Goal: Task Accomplishment & Management: Complete application form

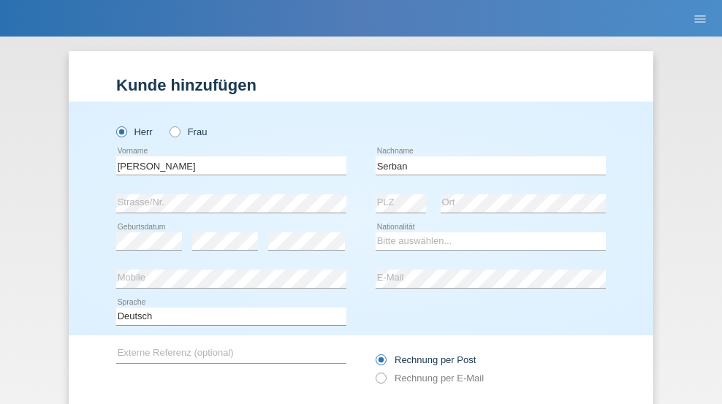
type input "Serban"
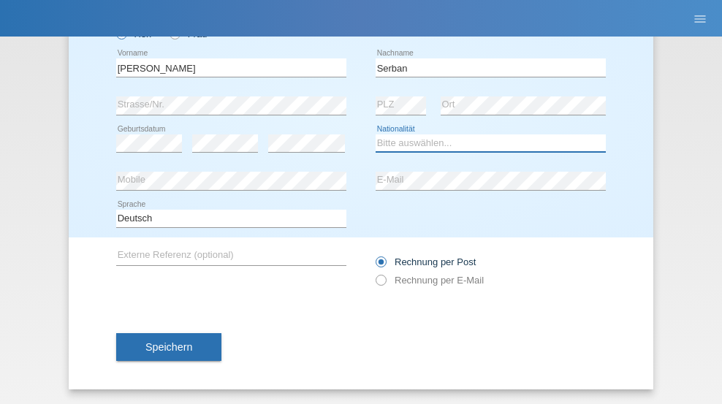
select select "MG"
select select "C"
select select "22"
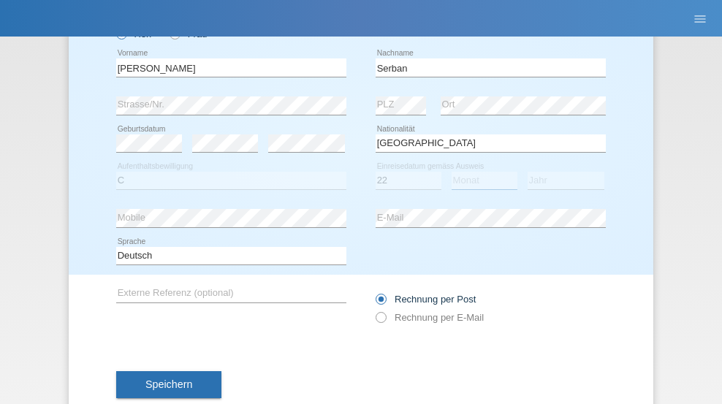
select select "06"
select select "2021"
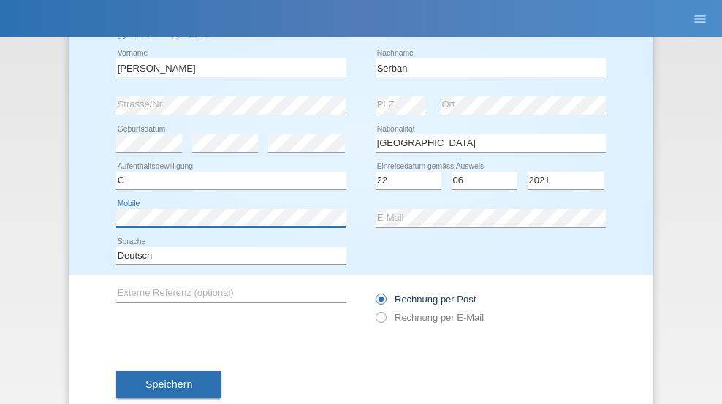
scroll to position [135, 0]
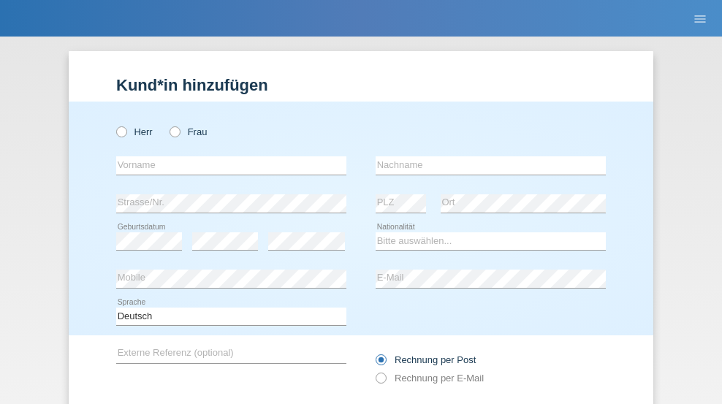
radio input "true"
click at [226, 156] on input "text" at bounding box center [231, 165] width 230 height 18
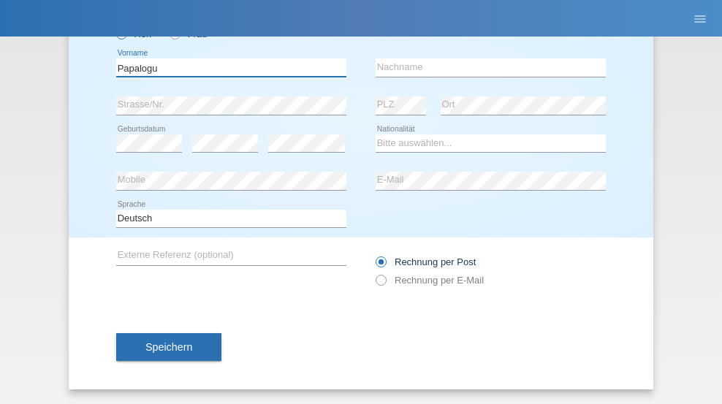
type input "Papalogu"
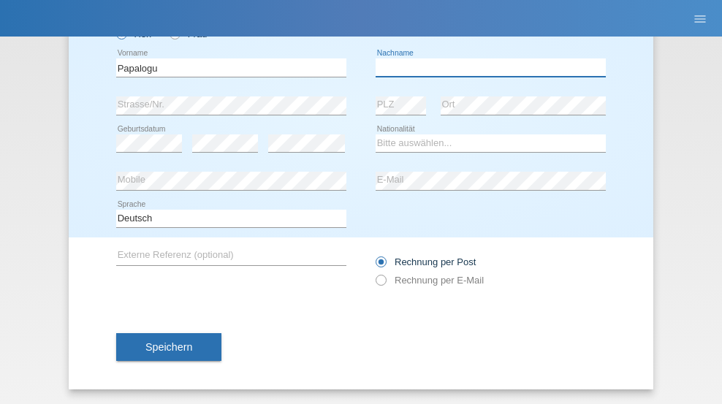
click at [485, 67] on input "text" at bounding box center [490, 67] width 230 height 18
type input "[PERSON_NAME]"
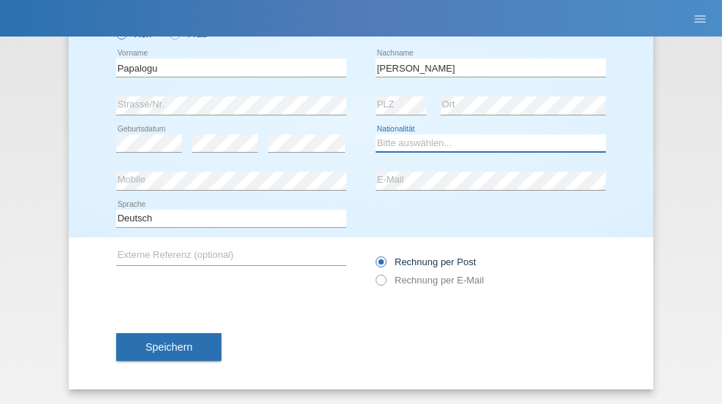
select select "RO"
select select "C"
select select "11"
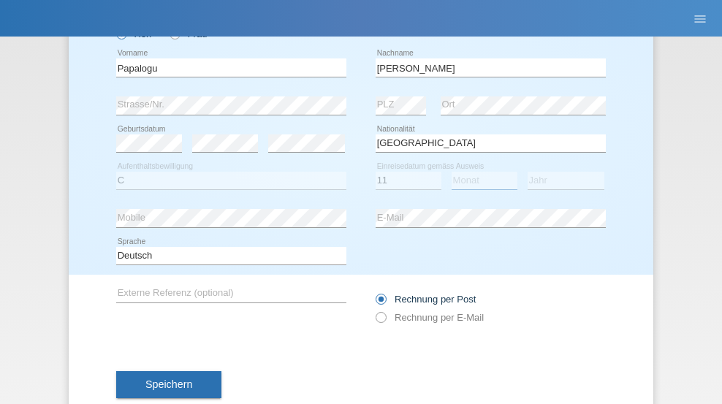
select select "09"
select select "2021"
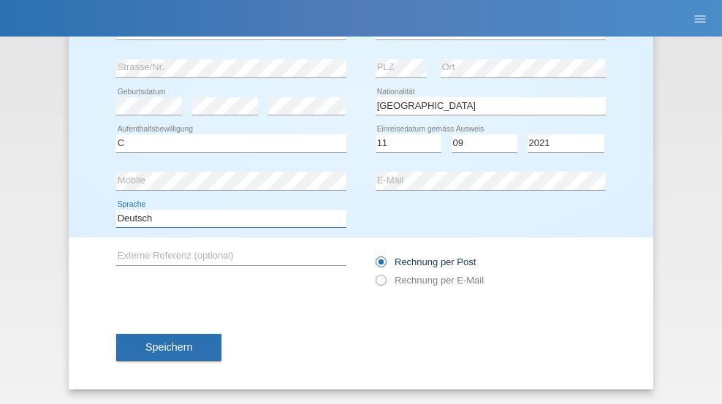
select select "en"
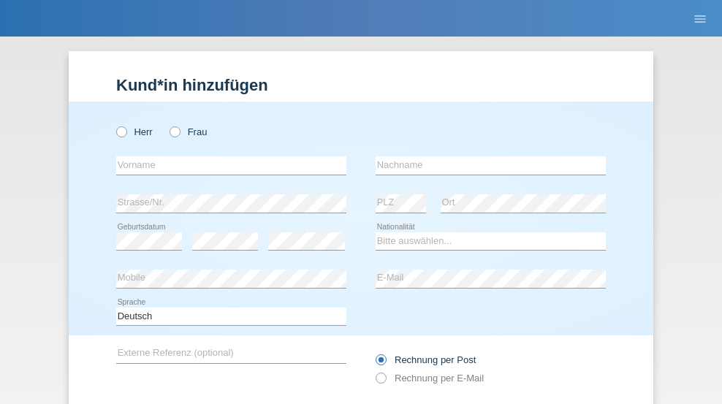
radio input "true"
click at [226, 156] on input "text" at bounding box center [231, 165] width 230 height 18
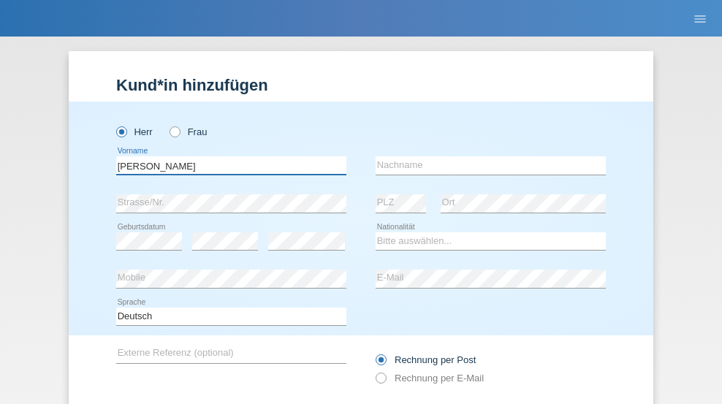
scroll to position [98, 0]
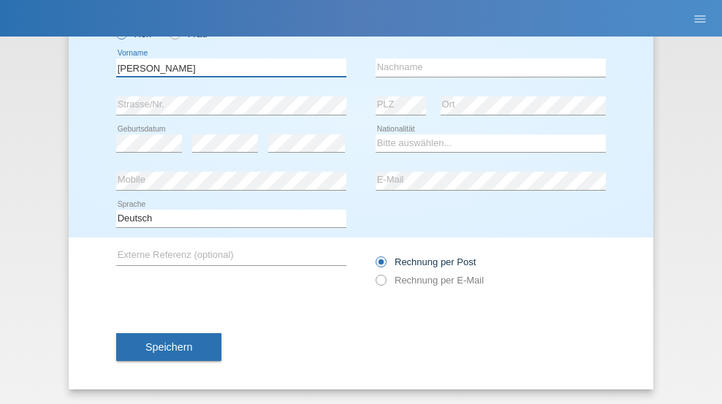
type input "[PERSON_NAME]"
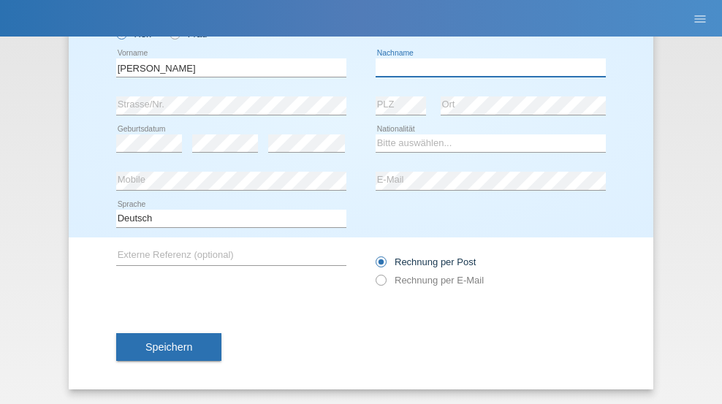
click at [485, 67] on input "text" at bounding box center [490, 67] width 230 height 18
type input "[PERSON_NAME]"
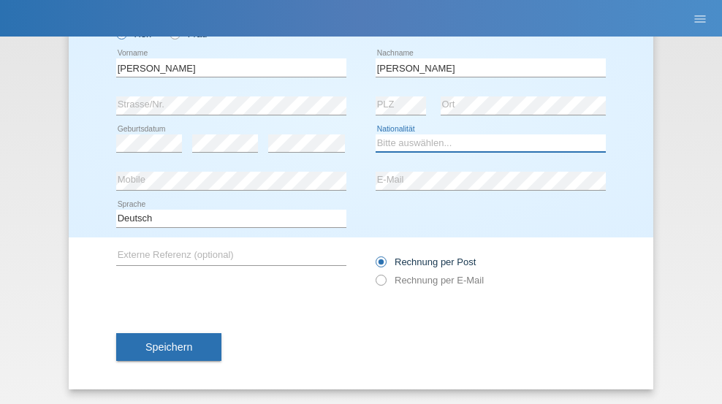
select select "ES"
select select "C"
select select "21"
select select "10"
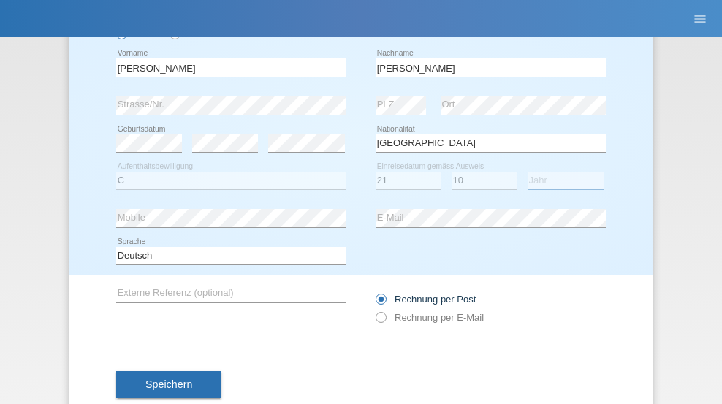
select select "2020"
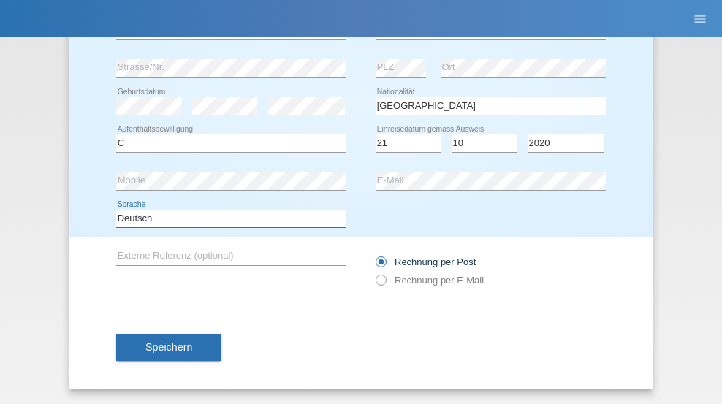
select select "en"
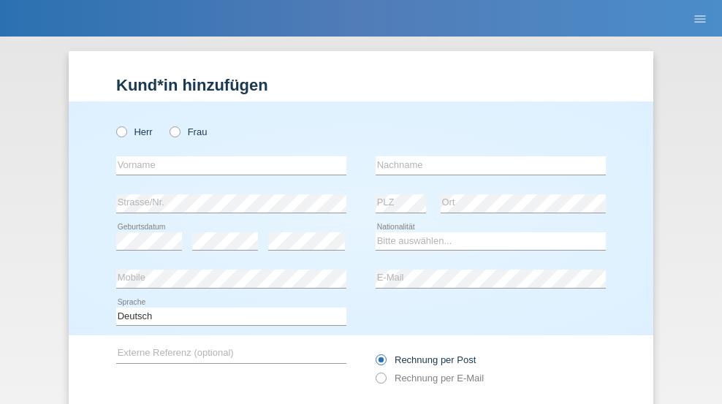
radio input "true"
click at [226, 156] on input "text" at bounding box center [231, 165] width 230 height 18
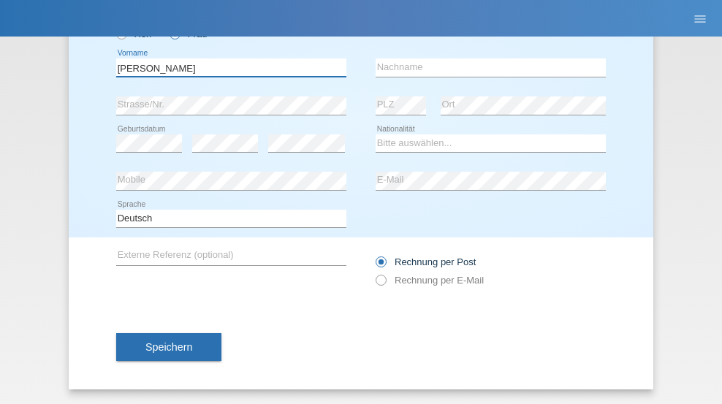
type input "Claudia"
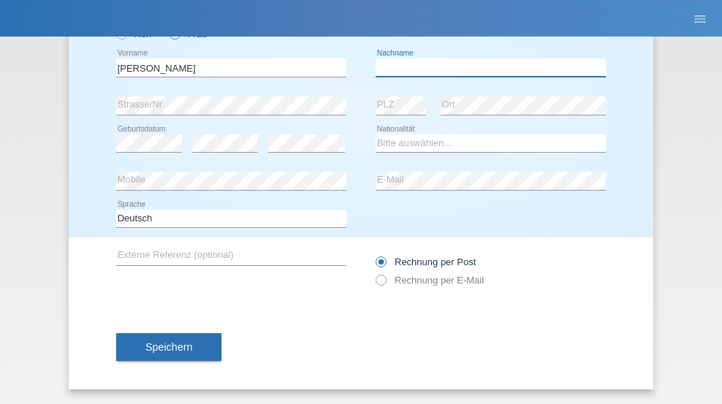
click at [485, 67] on input "text" at bounding box center [490, 67] width 230 height 18
type input "Stegmüller"
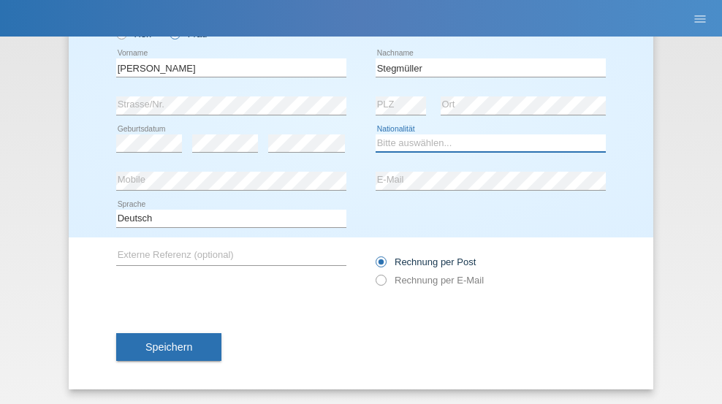
select select "CH"
